Goal: Task Accomplishment & Management: Manage account settings

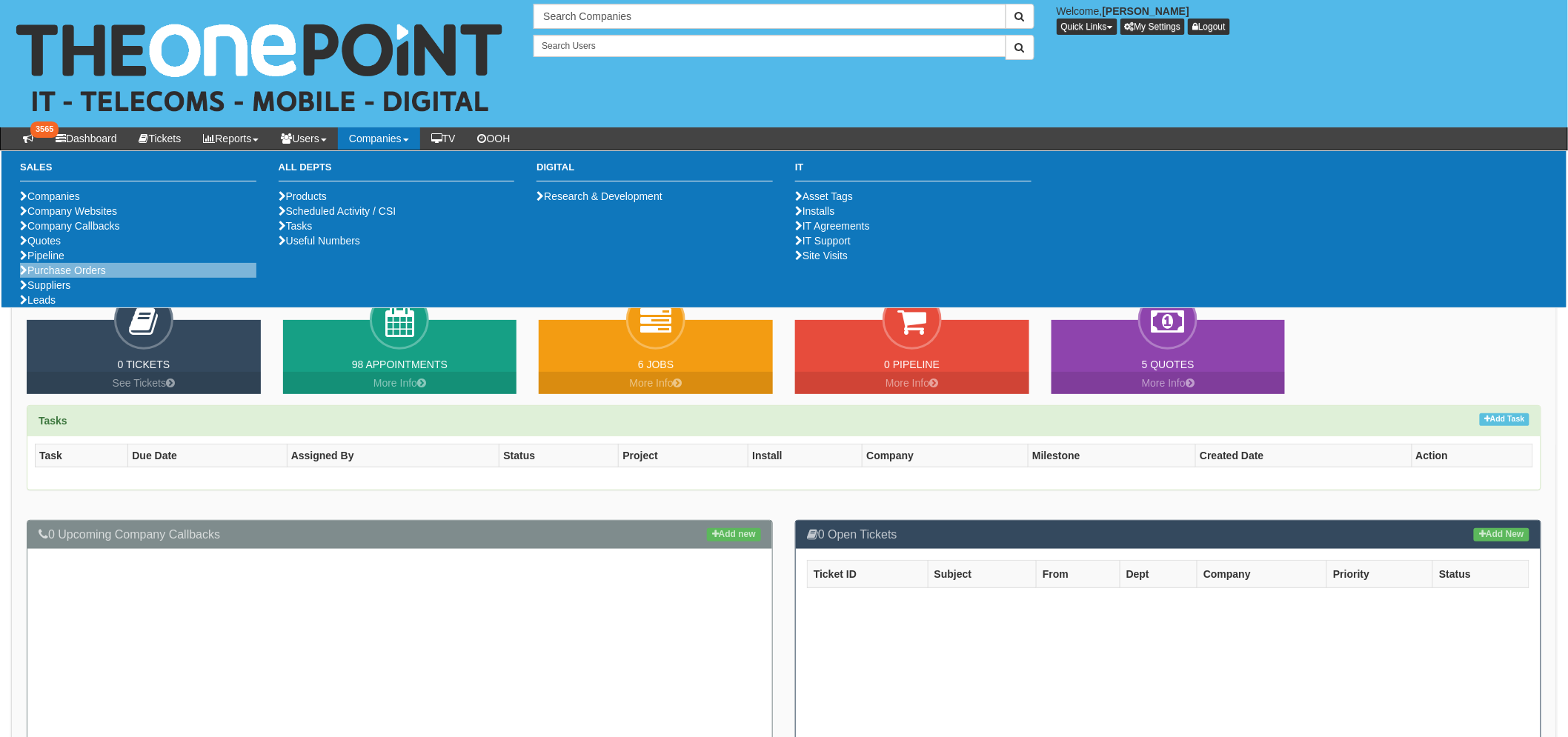
click at [110, 277] on li "Purchase Orders" at bounding box center [138, 269] width 236 height 15
click at [97, 276] on link "Purchase Orders" at bounding box center [62, 270] width 86 height 12
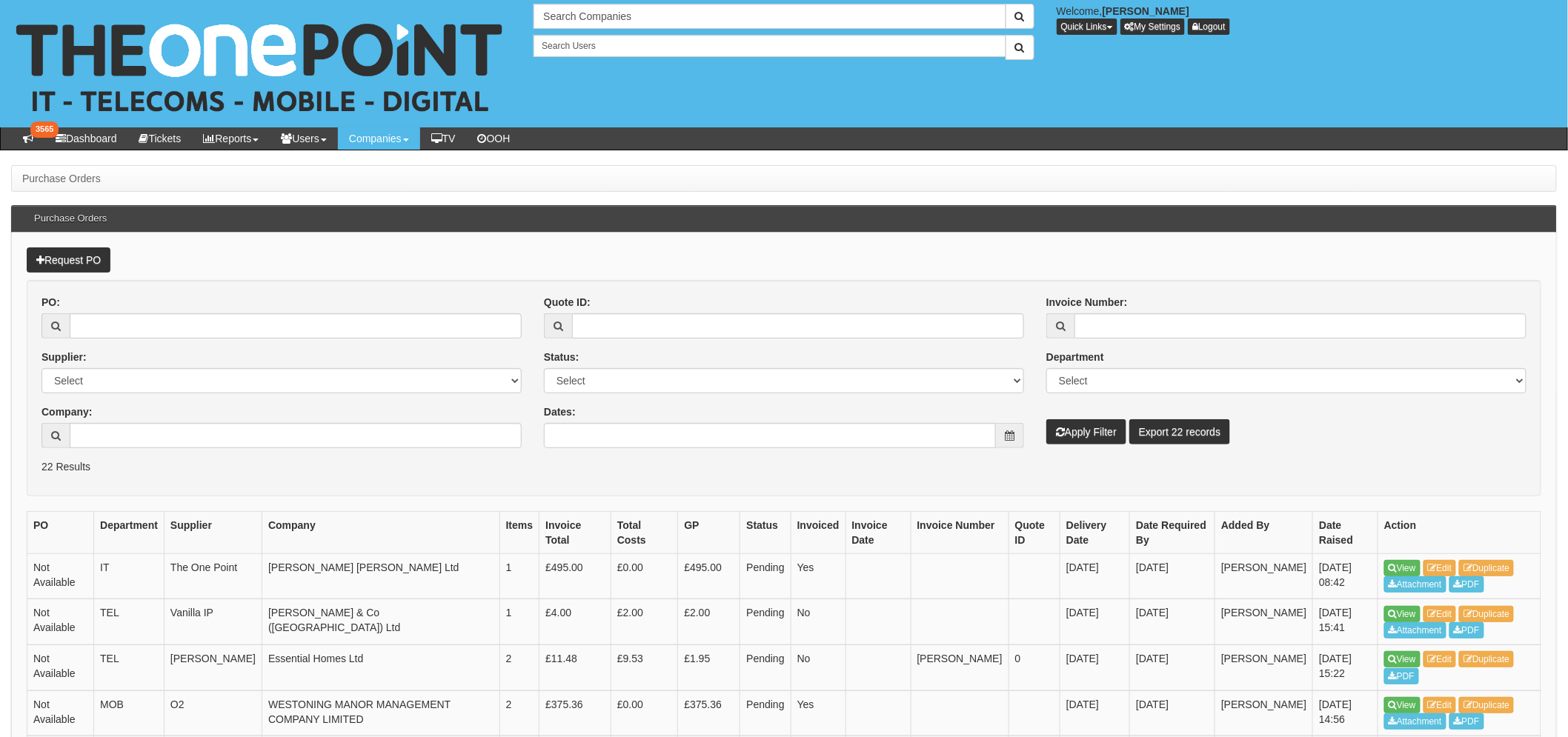
click at [164, 421] on div "Company:" at bounding box center [281, 426] width 480 height 44
click at [162, 430] on input "Company:" at bounding box center [295, 435] width 452 height 25
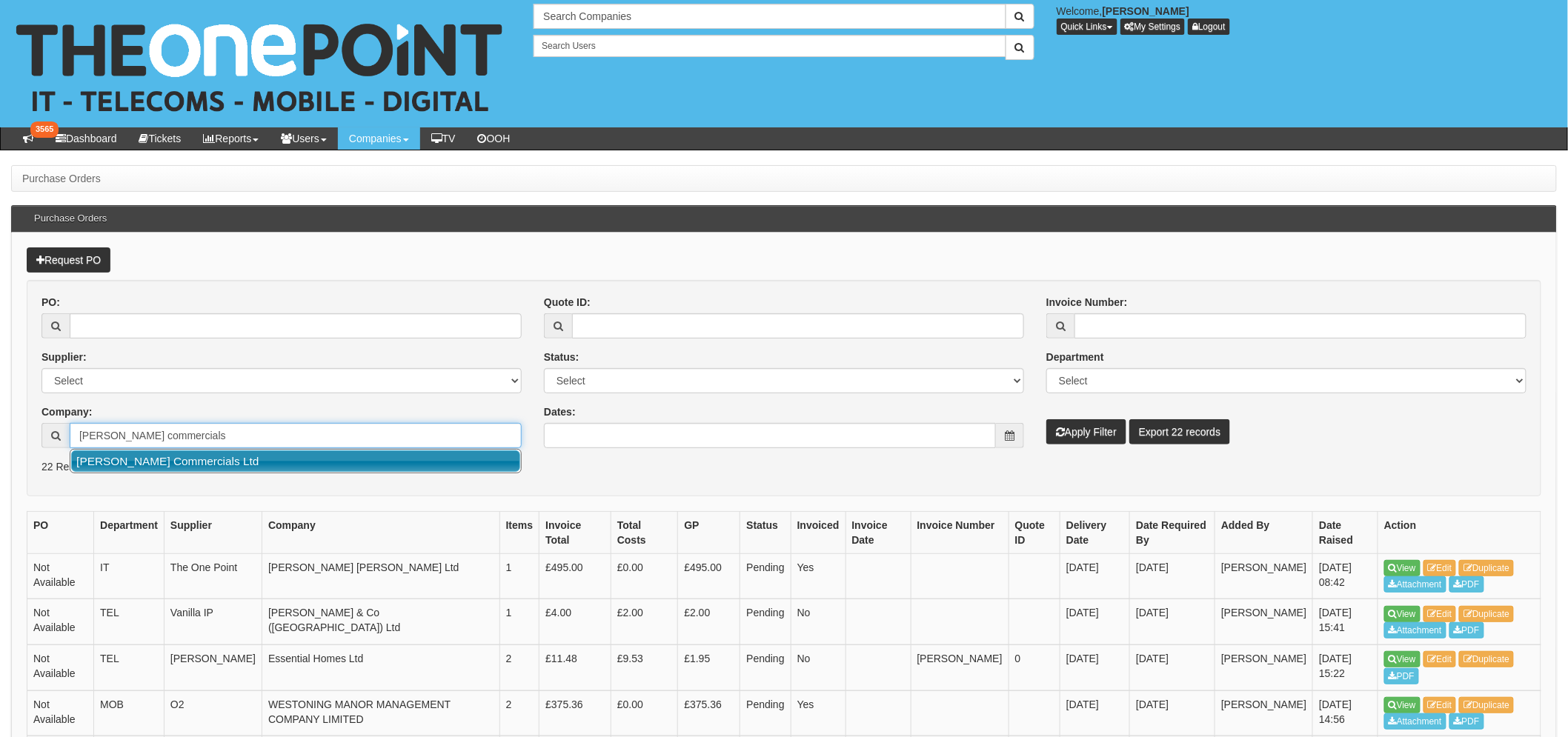
click at [203, 463] on link "[PERSON_NAME] Commercials Ltd" at bounding box center [295, 461] width 449 height 22
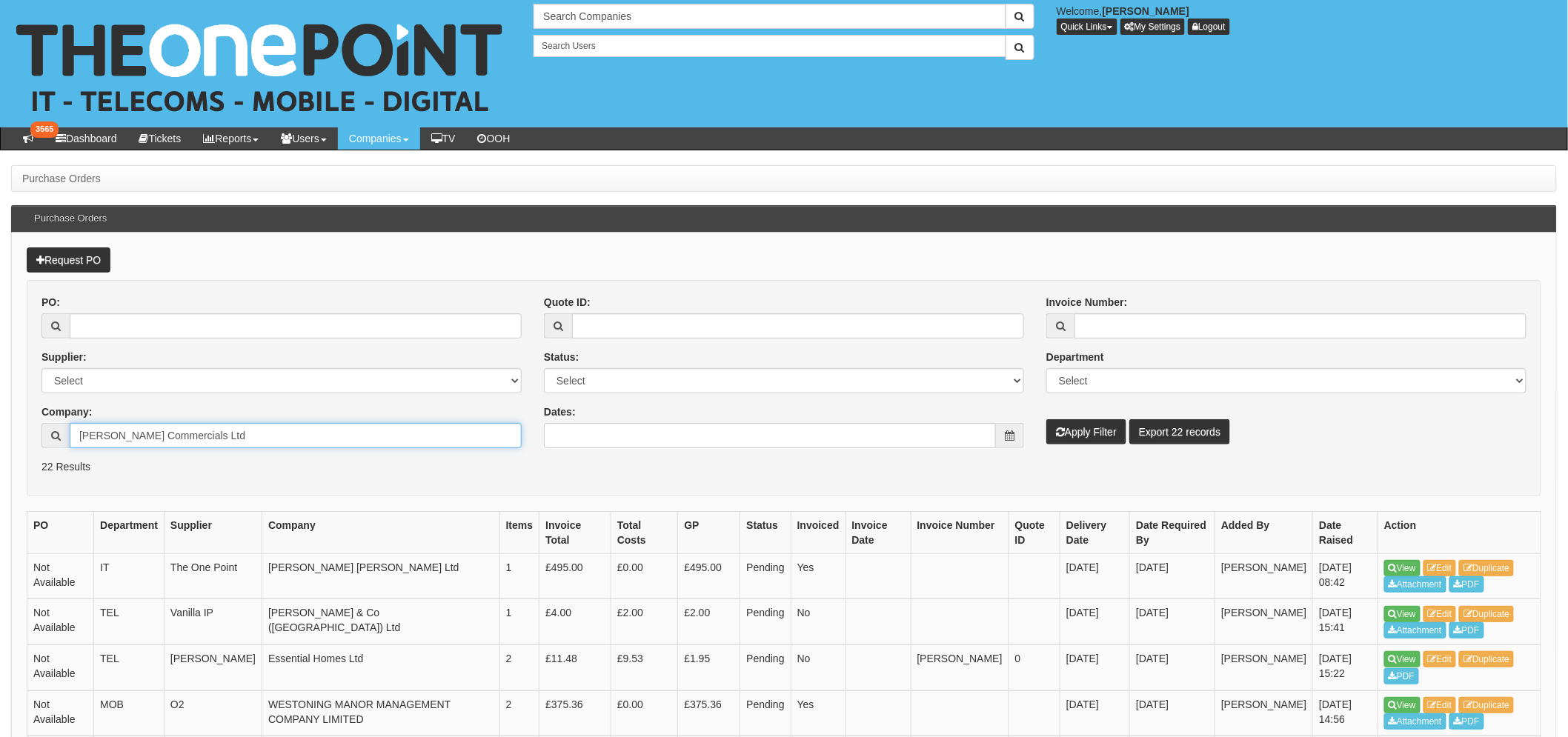
type input "[PERSON_NAME] Commercials Ltd"
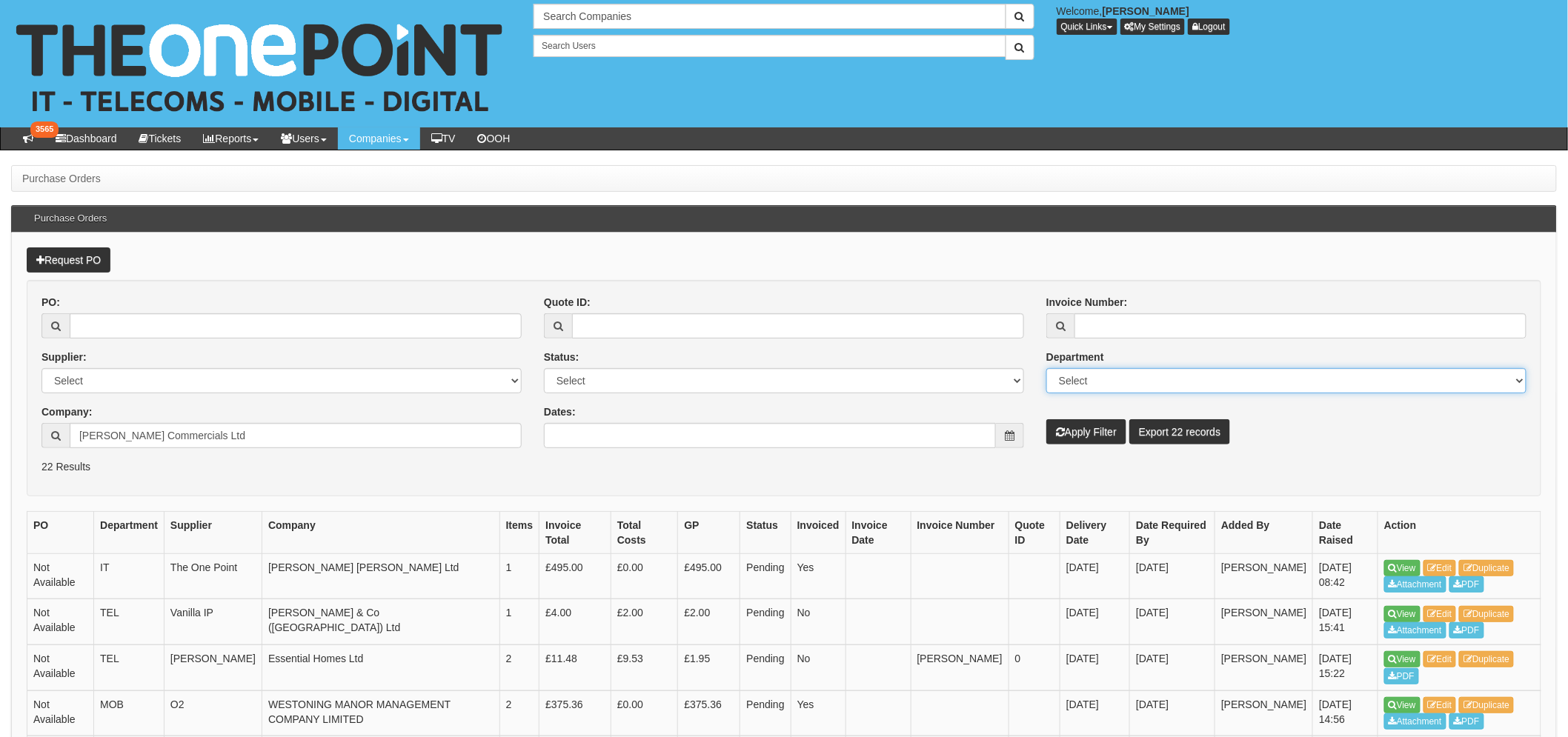
click at [1069, 385] on select "Select Mobiles IT Telecoms Marketing Digital Internal" at bounding box center [1286, 379] width 480 height 25
click at [1026, 354] on div "Quote ID: Status: Select Approved Completed Delivered Invoiced Ordered Ordered …" at bounding box center [783, 370] width 503 height 154
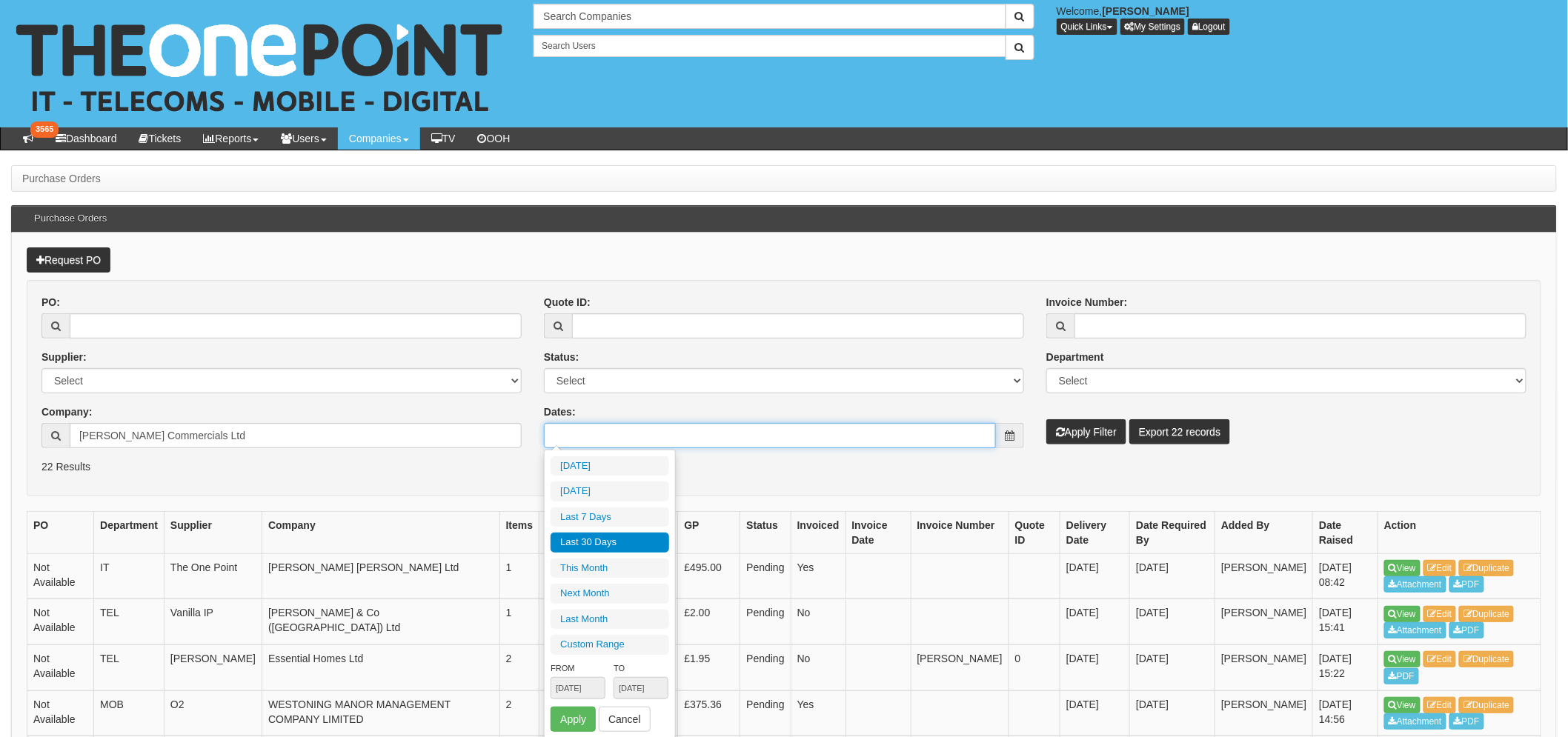
click at [720, 437] on input "Dates:" at bounding box center [770, 435] width 452 height 25
type input "2025-09-07"
type input "[DATE]"
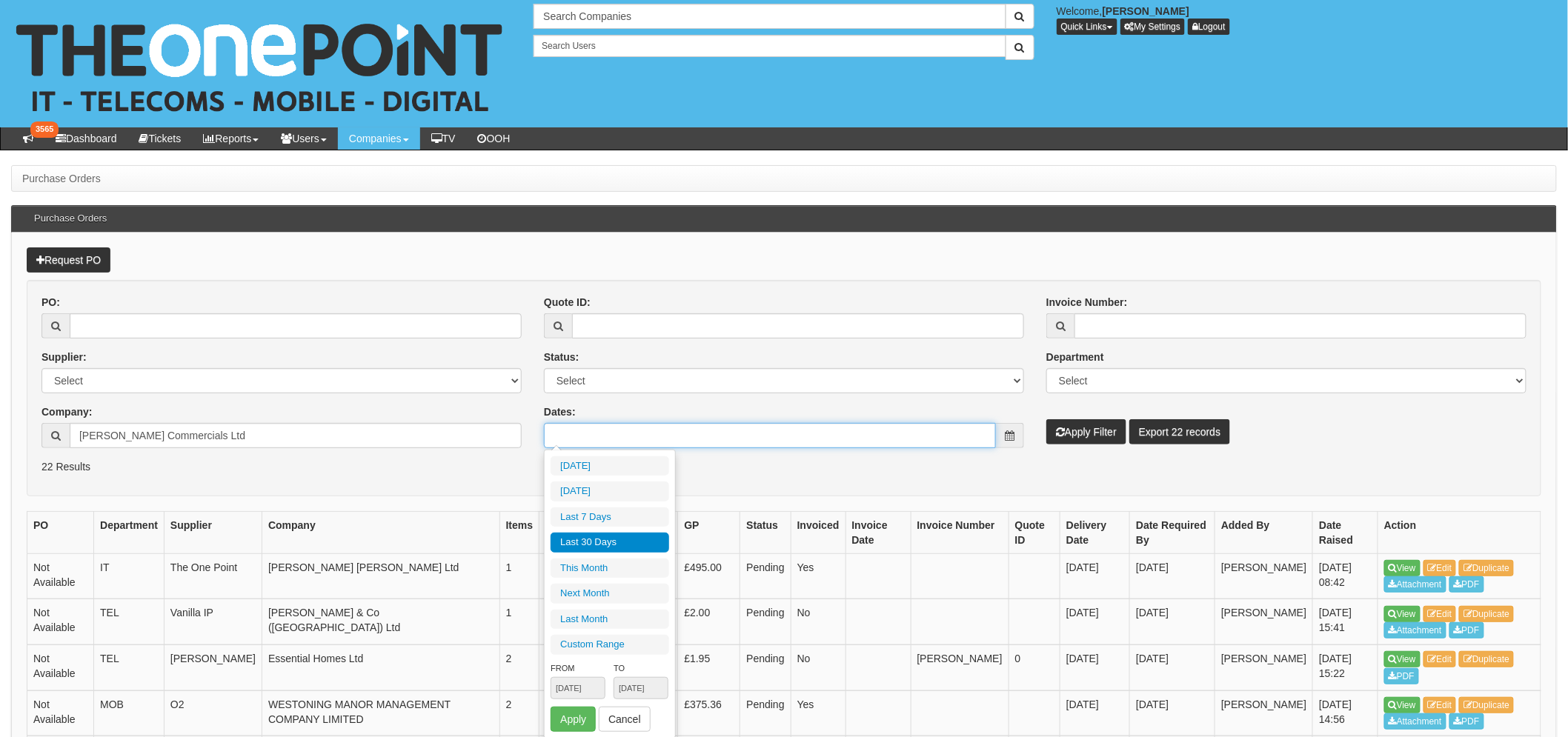
type input "2025-08-10"
click at [604, 551] on li "Last 30 Days" at bounding box center [610, 542] width 119 height 20
type input "2025-08-10 - 2025-09-08"
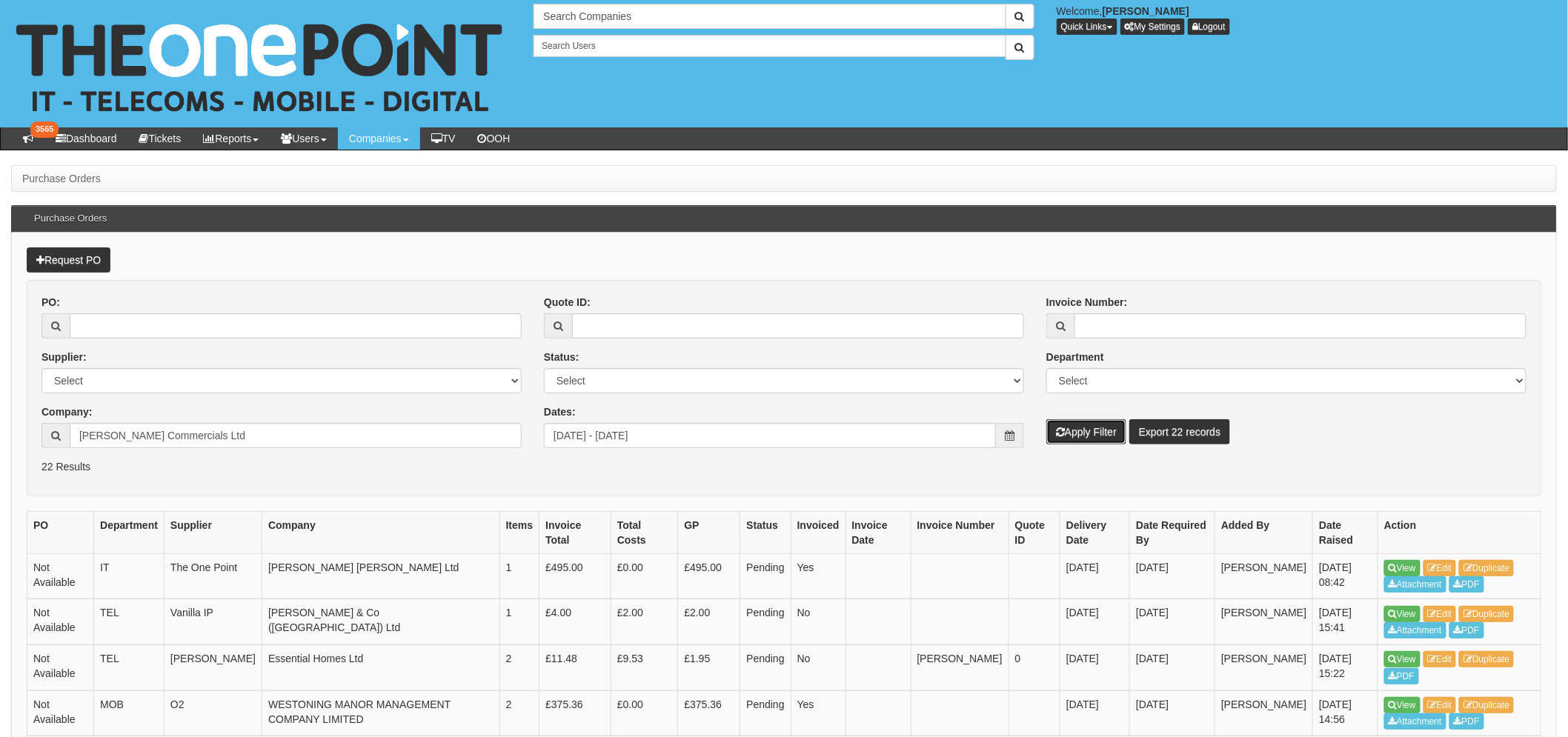
click at [1082, 434] on button "Apply Filter" at bounding box center [1085, 431] width 80 height 25
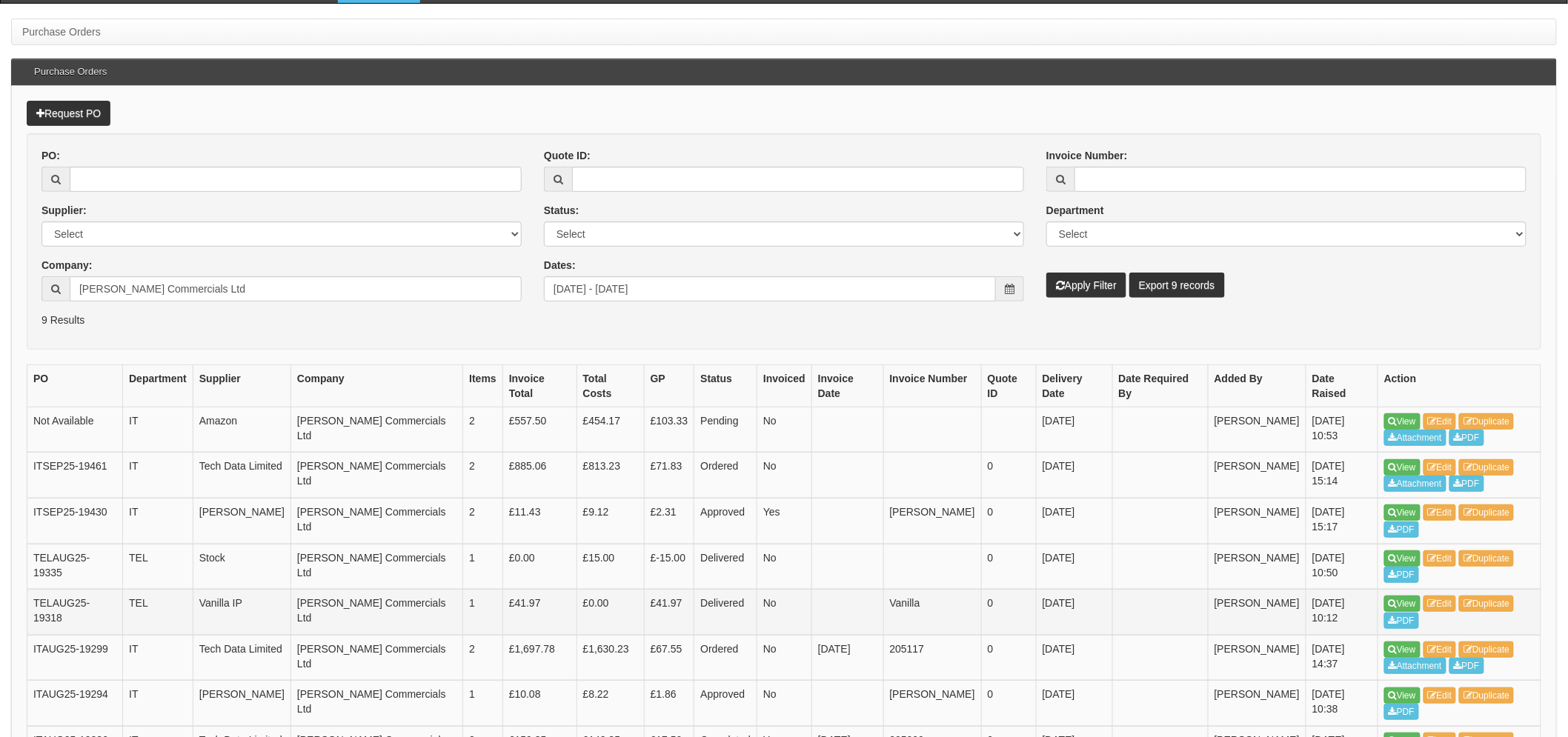
scroll to position [163, 0]
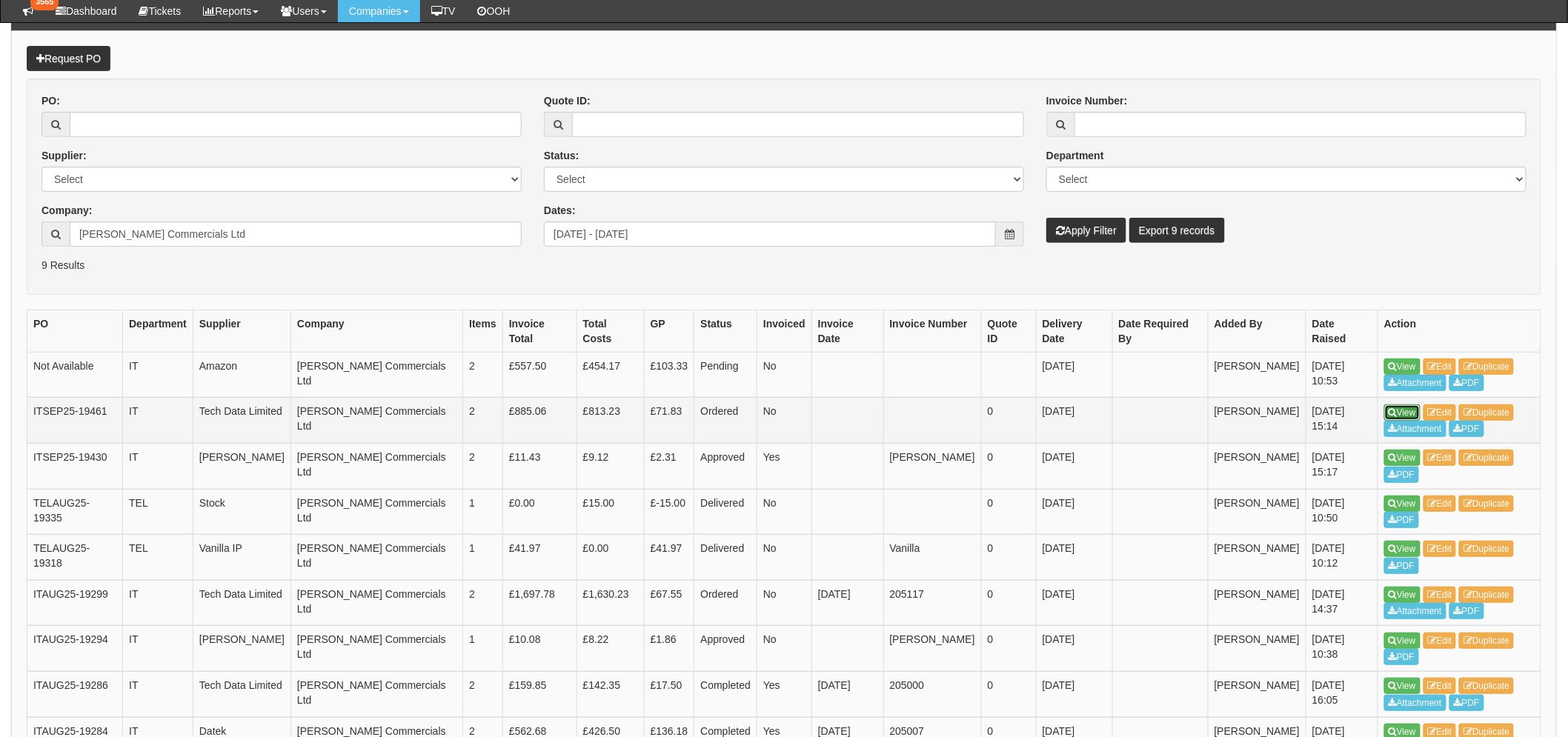
click at [1405, 404] on link "View" at bounding box center [1401, 412] width 37 height 16
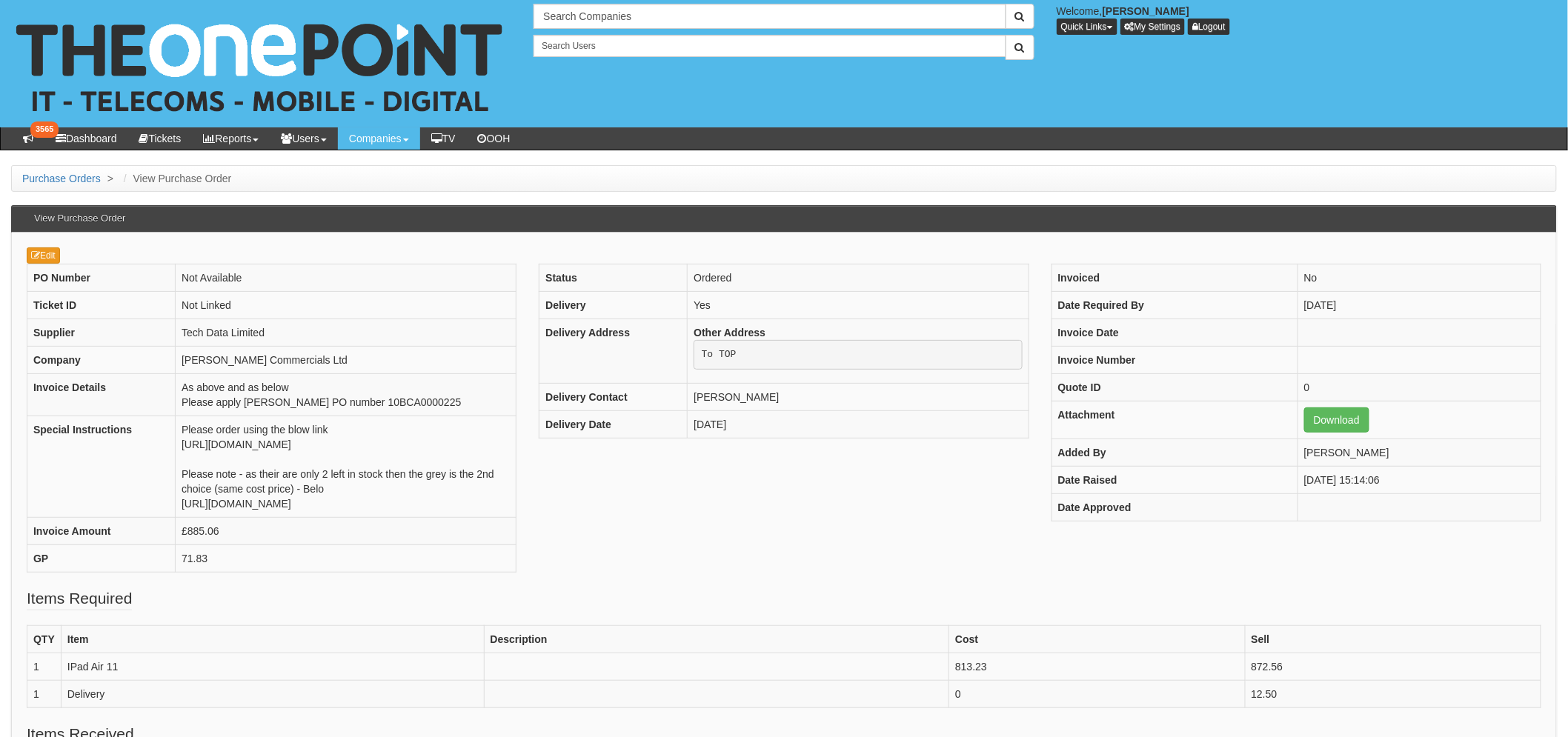
drag, startPoint x: 50, startPoint y: 245, endPoint x: 43, endPoint y: 252, distance: 9.9
click at [50, 245] on div "Edit PO Number Not Available Ticket ID Not Linked Supplier Tech Data Limited Co…" at bounding box center [783, 628] width 1545 height 790
click at [45, 251] on link "Edit" at bounding box center [44, 256] width 34 height 16
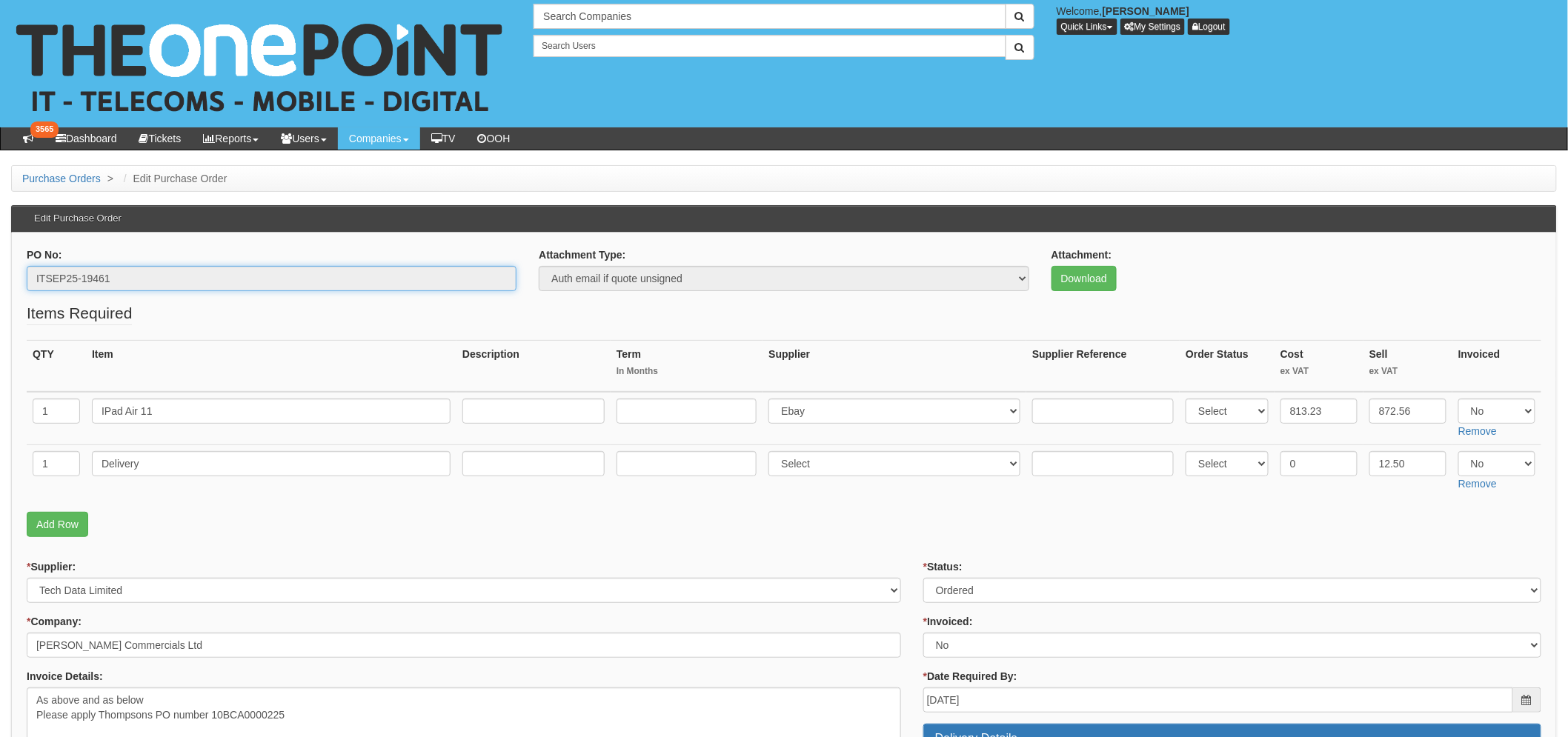
click at [134, 275] on input "ITSEP25-19461" at bounding box center [272, 277] width 490 height 25
